Goal: Find specific page/section: Find specific page/section

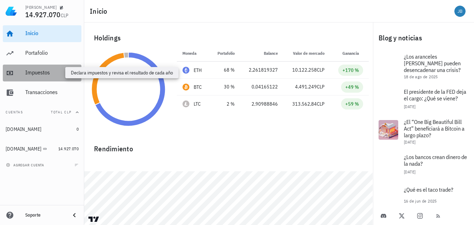
click at [31, 72] on div "Impuestos" at bounding box center [51, 72] width 53 height 7
